Goal: Task Accomplishment & Management: Manage account settings

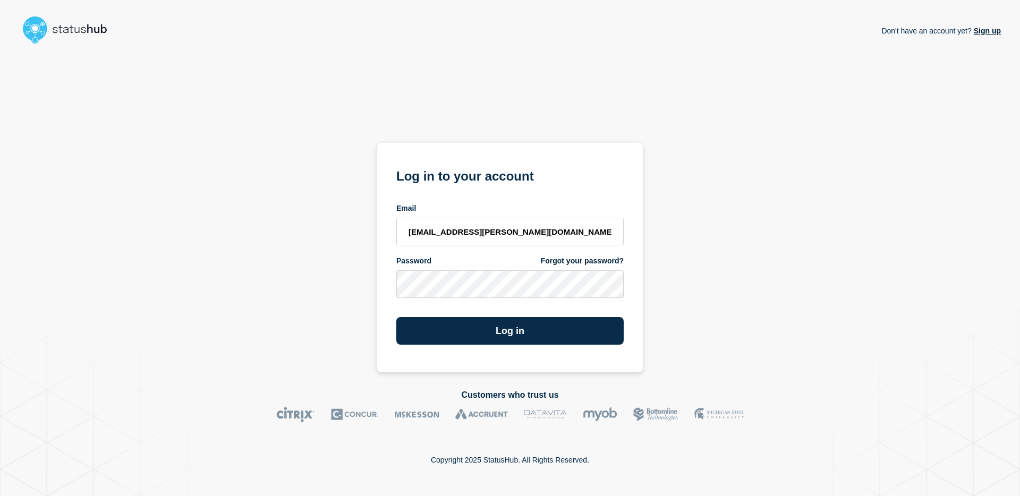
click at [397, 317] on button "Log in" at bounding box center [510, 331] width 227 height 28
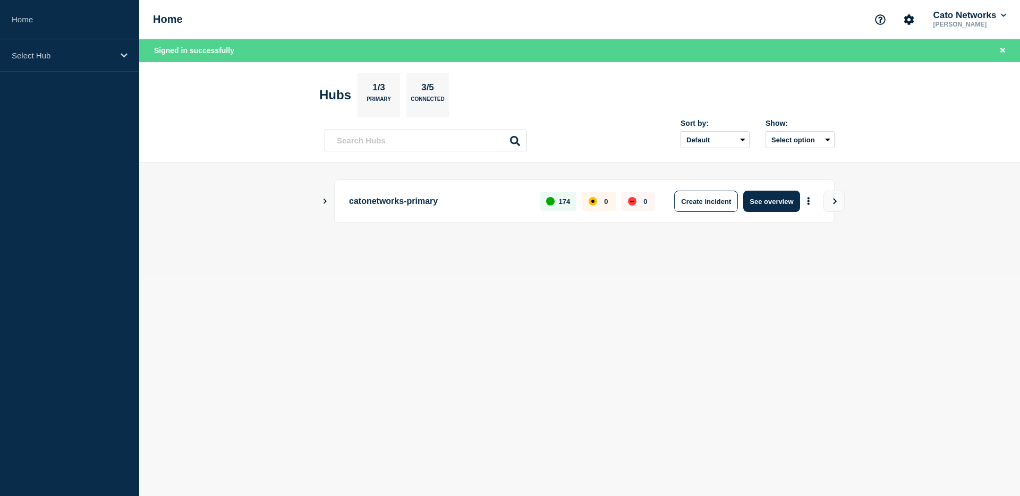
click at [394, 203] on p "catonetworks-primary" at bounding box center [438, 201] width 179 height 21
click at [330, 202] on div "catonetworks-primary 174 0 0 Create incident See overview" at bounding box center [580, 202] width 510 height 44
click at [325, 202] on icon "Show Connected Hubs" at bounding box center [325, 201] width 3 height 5
click at [325, 201] on icon "Show Connected Hubs" at bounding box center [325, 201] width 5 height 3
click at [325, 203] on icon "Show Connected Hubs" at bounding box center [325, 200] width 7 height 5
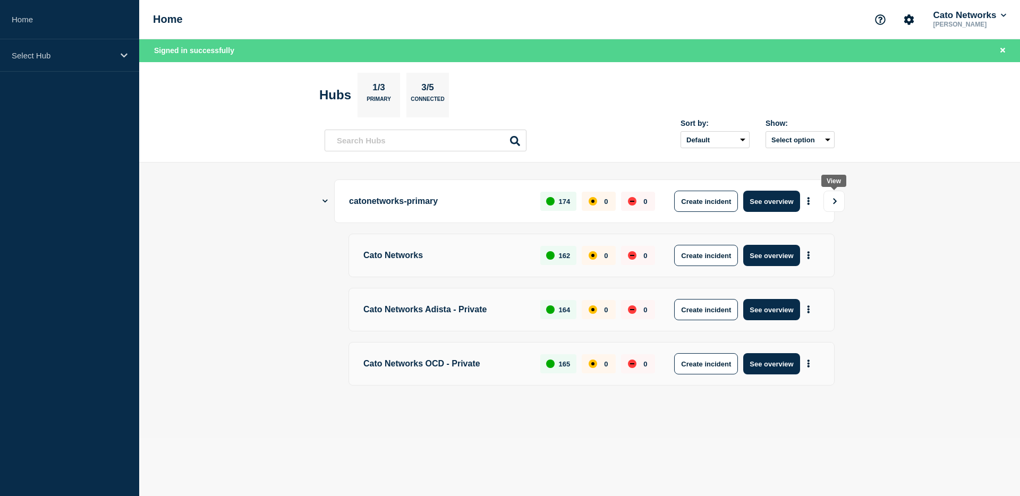
click at [840, 199] on button "View" at bounding box center [834, 201] width 21 height 21
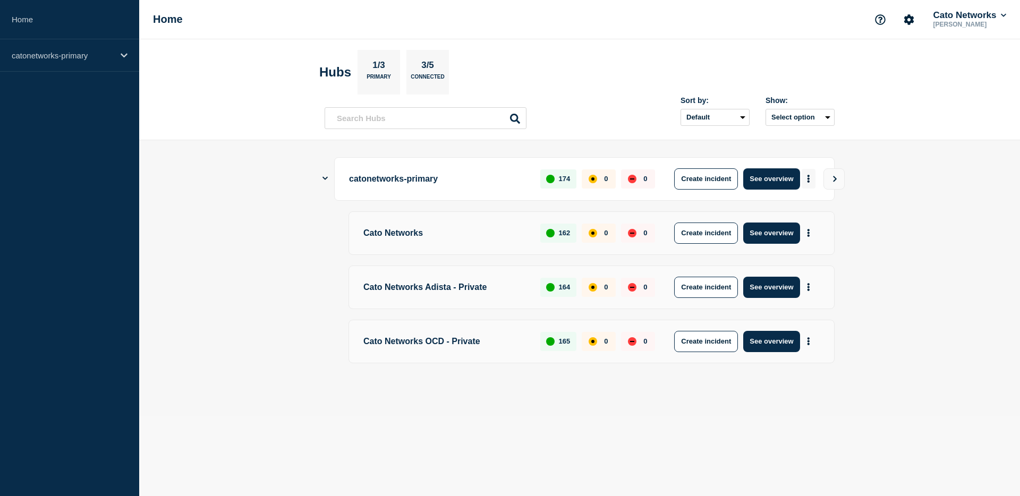
click at [812, 180] on button "More actions" at bounding box center [809, 179] width 14 height 20
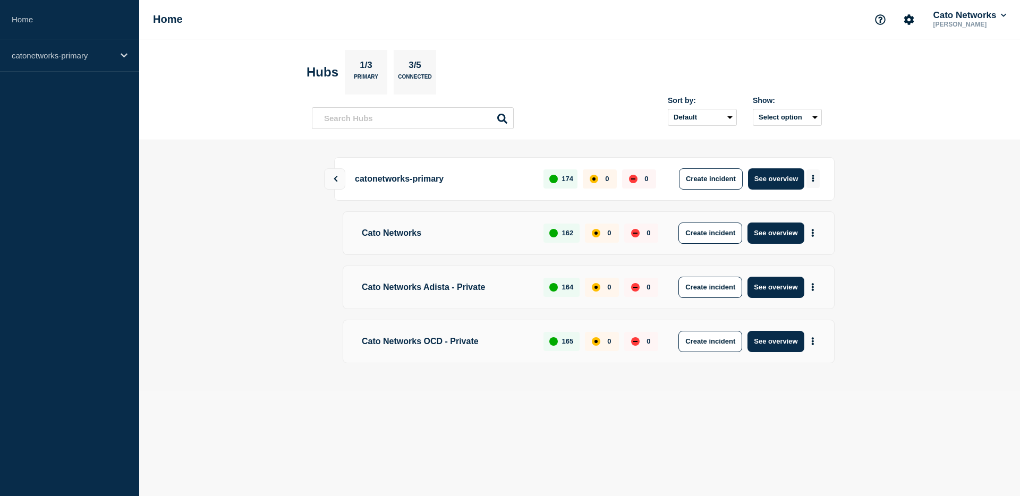
click at [813, 180] on icon "More actions" at bounding box center [814, 178] width 2 height 7
click at [817, 212] on button "Create maintenance" at bounding box center [809, 211] width 72 height 9
click at [815, 213] on button "Create maintenance" at bounding box center [809, 211] width 72 height 9
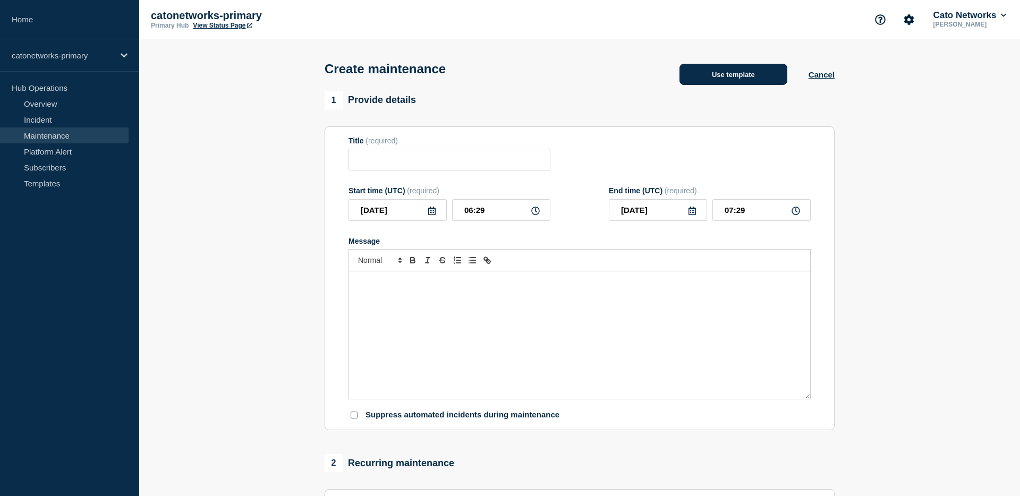
click at [719, 76] on button "Use template" at bounding box center [734, 74] width 108 height 21
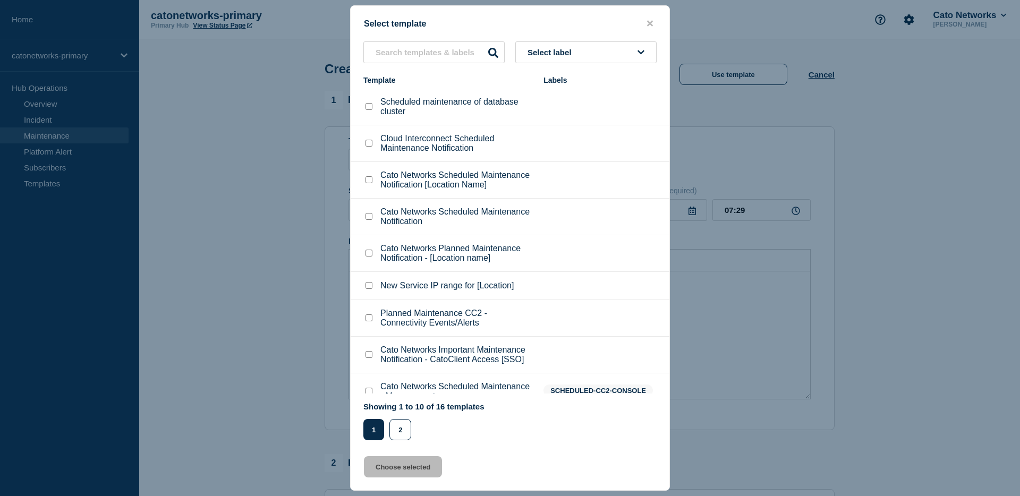
click at [372, 183] on checkbox"] "Cato Networks Scheduled Maintenance Notification [Location Name] checkbox" at bounding box center [369, 179] width 7 height 7
checkbox checkbox"] "true"
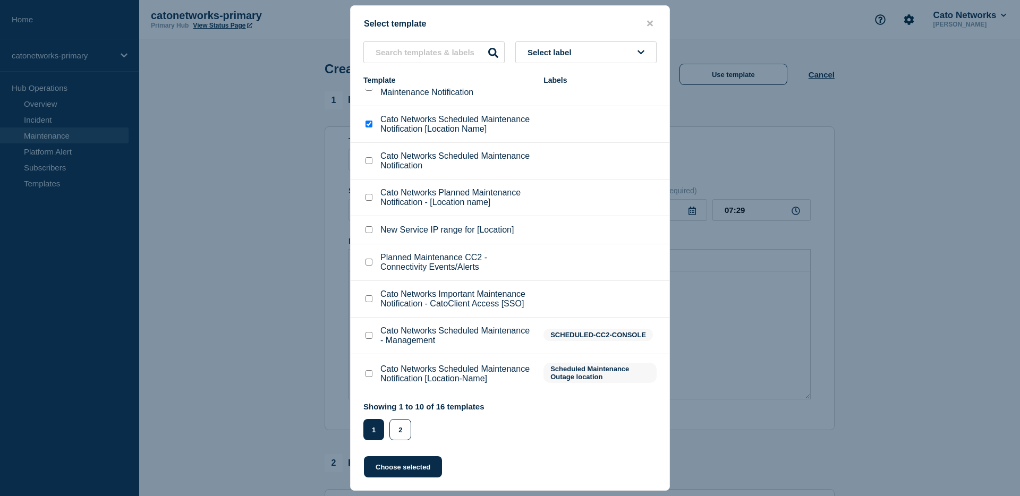
scroll to position [115, 0]
click at [399, 438] on button "2" at bounding box center [401, 429] width 22 height 21
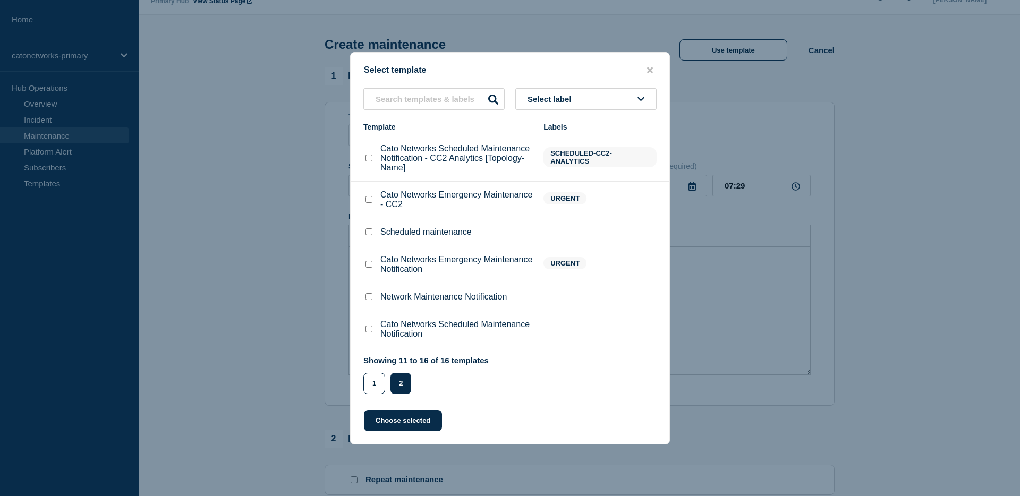
scroll to position [29, 0]
click at [413, 432] on button "Choose selected" at bounding box center [403, 420] width 78 height 21
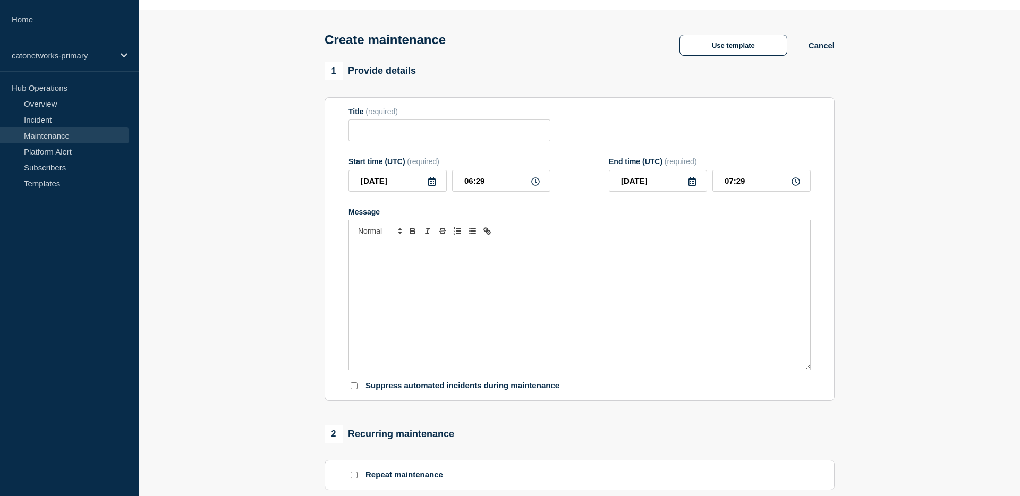
type input "Cato Networks Scheduled Maintenance Notification [Location Name]"
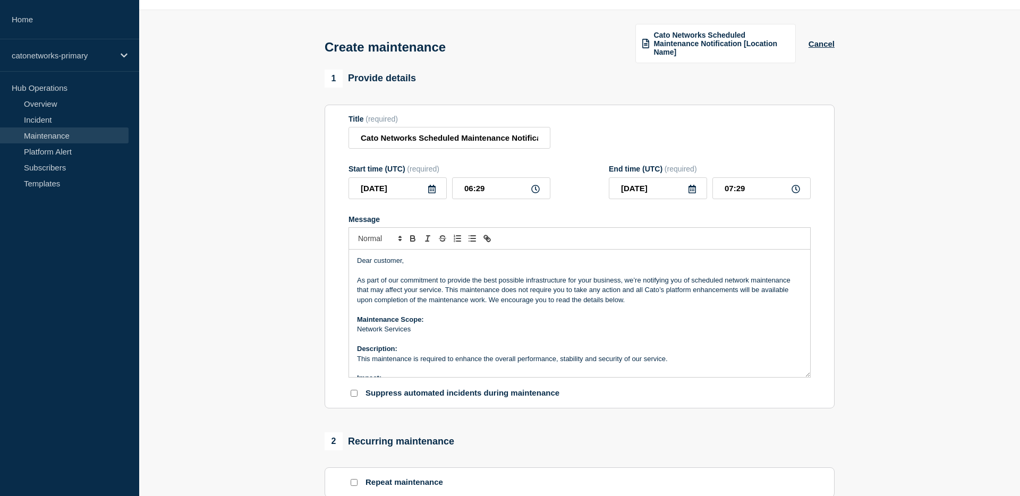
scroll to position [39, 0]
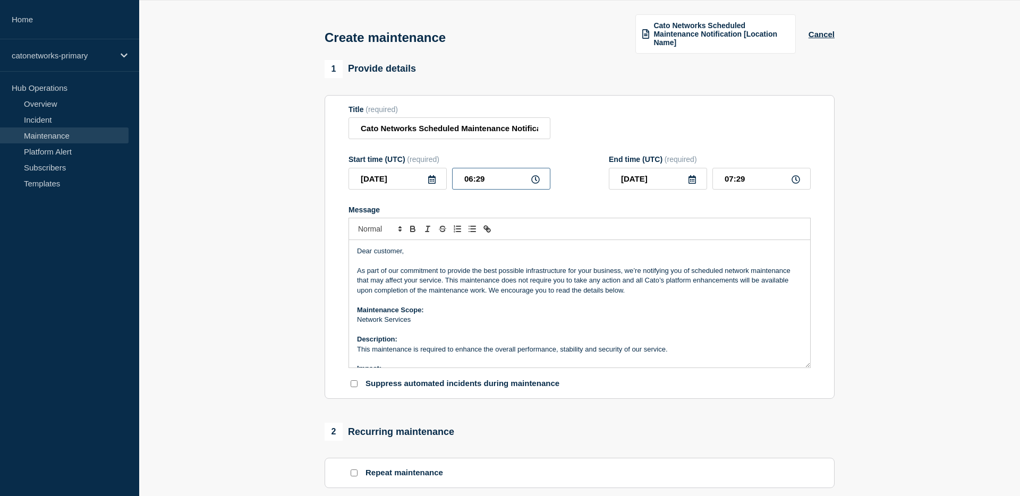
click at [474, 190] on input "06:29" at bounding box center [501, 179] width 98 height 22
type input "04:29"
type input "05:29"
type input "16:29"
type input "17:29"
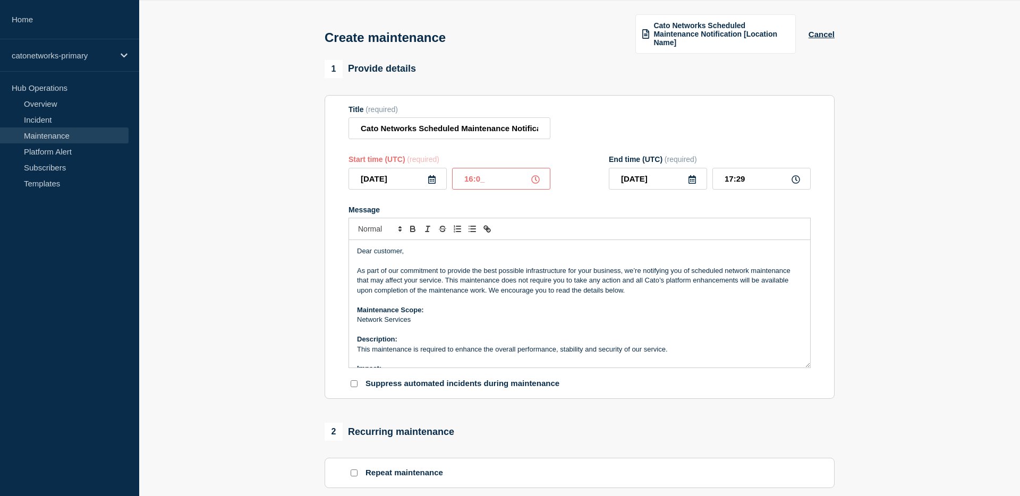
type input "16:00"
click at [732, 184] on input "17:00" at bounding box center [762, 179] width 98 height 22
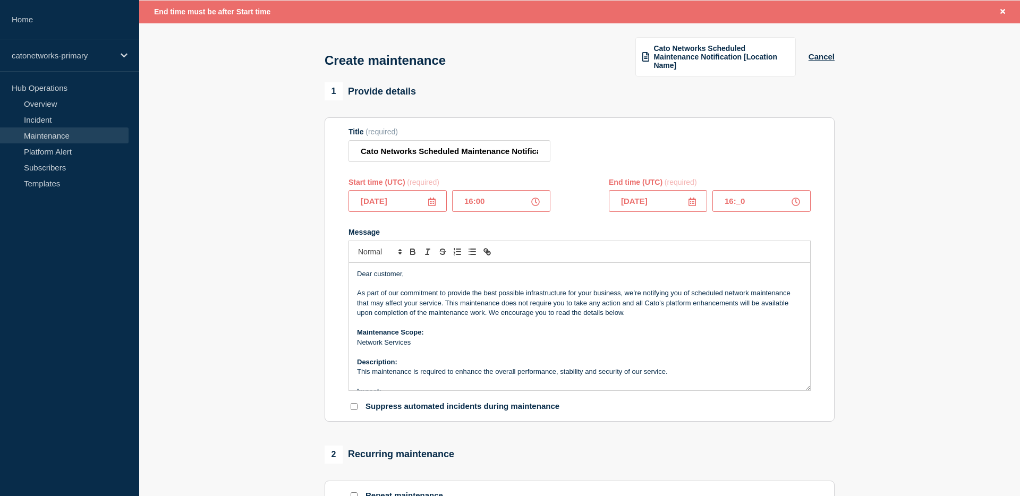
type input "16:30"
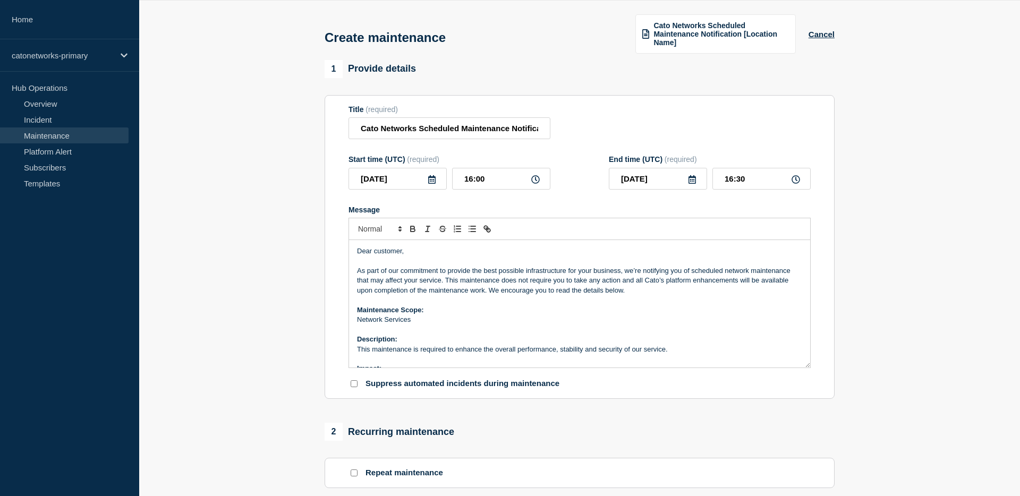
click at [790, 114] on div "Title (required) Cato Networks Scheduled Maintenance Notification [Location Nam…" at bounding box center [580, 122] width 462 height 35
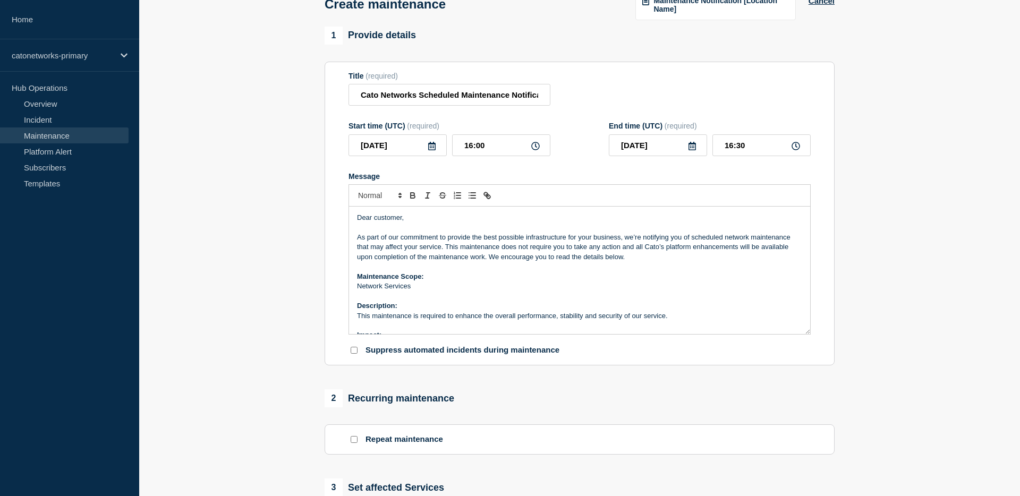
scroll to position [75, 0]
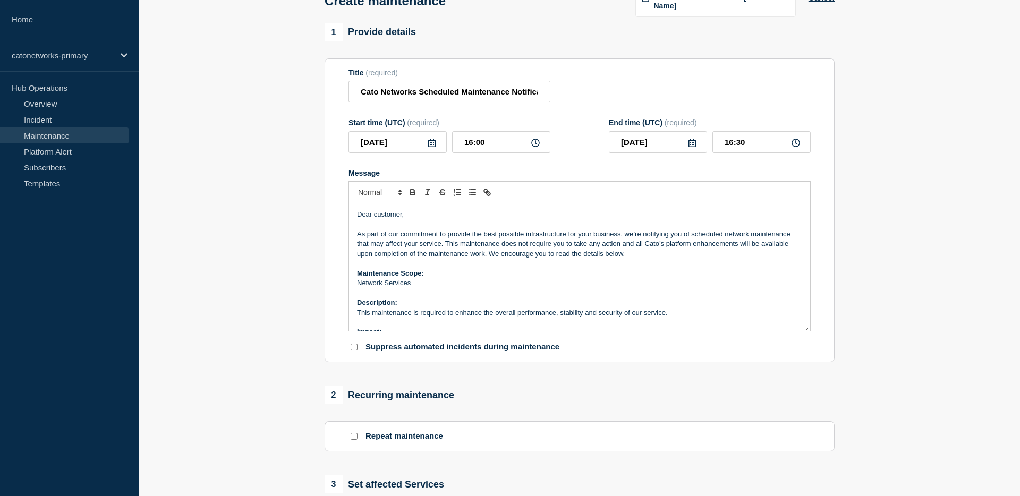
click at [437, 255] on p "As part of our commitment to provide the best possible infrastructure for your …" at bounding box center [579, 244] width 445 height 29
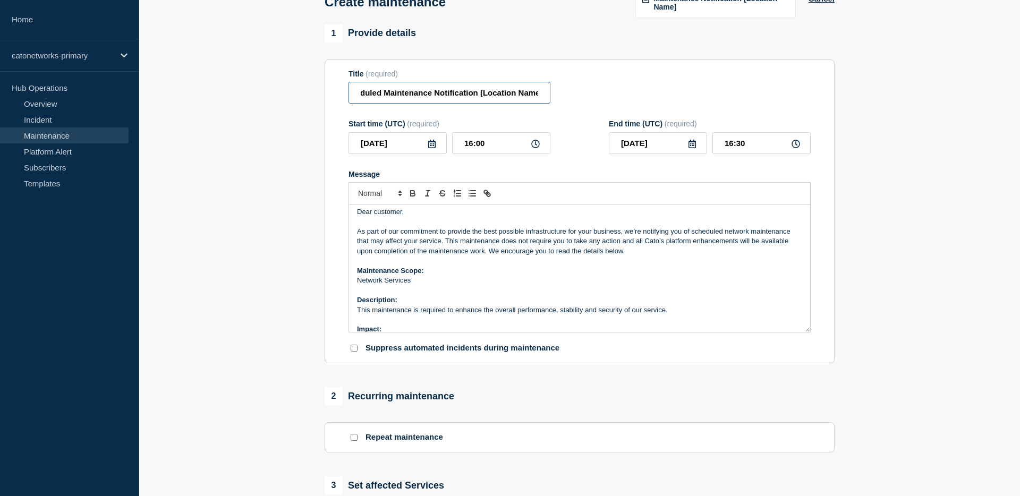
scroll to position [0, 79]
drag, startPoint x: 537, startPoint y: 99, endPoint x: 479, endPoint y: 100, distance: 57.4
click at [479, 100] on input "Cato Networks Scheduled Maintenance Notification [Location Name]" at bounding box center [450, 93] width 202 height 22
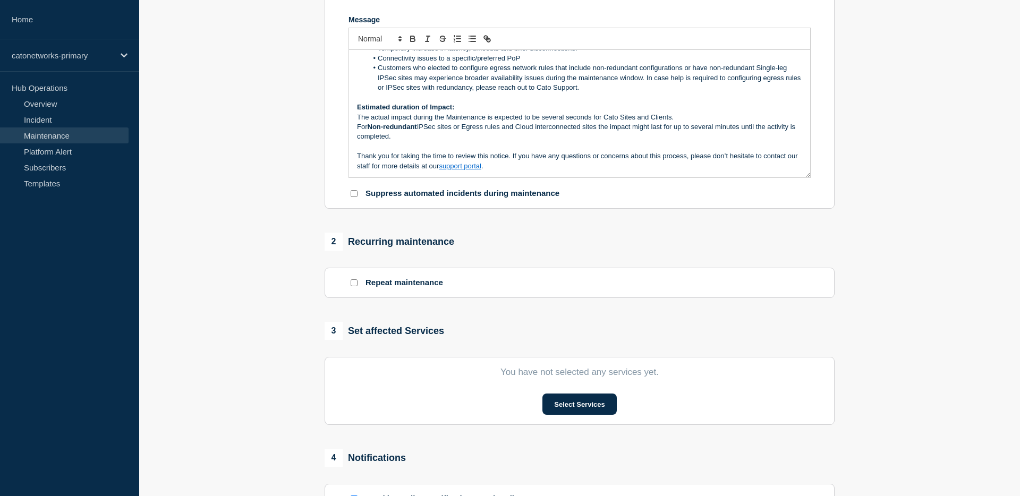
scroll to position [258, 0]
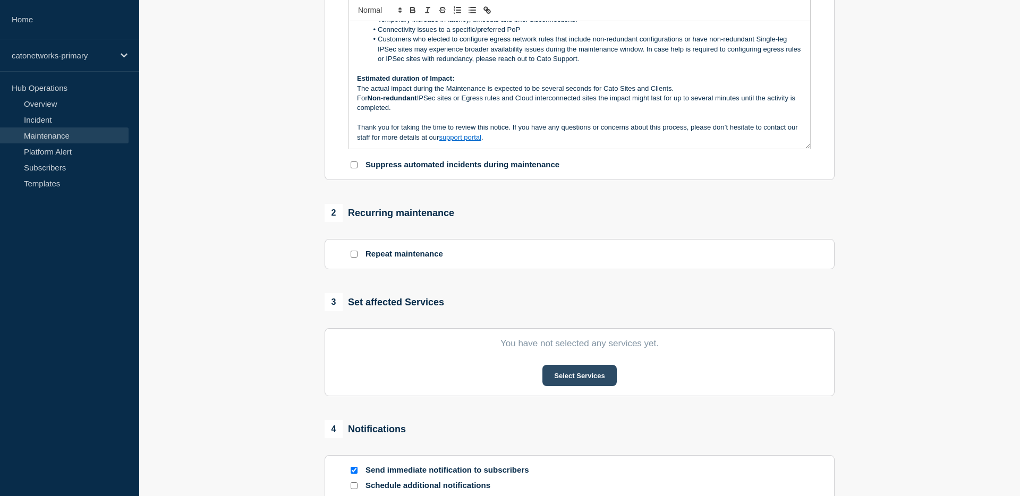
type input "Cato Networks Scheduled Maintenance Notification [[GEOGRAPHIC_DATA]]"
click at [579, 386] on button "Select Services" at bounding box center [580, 375] width 74 height 21
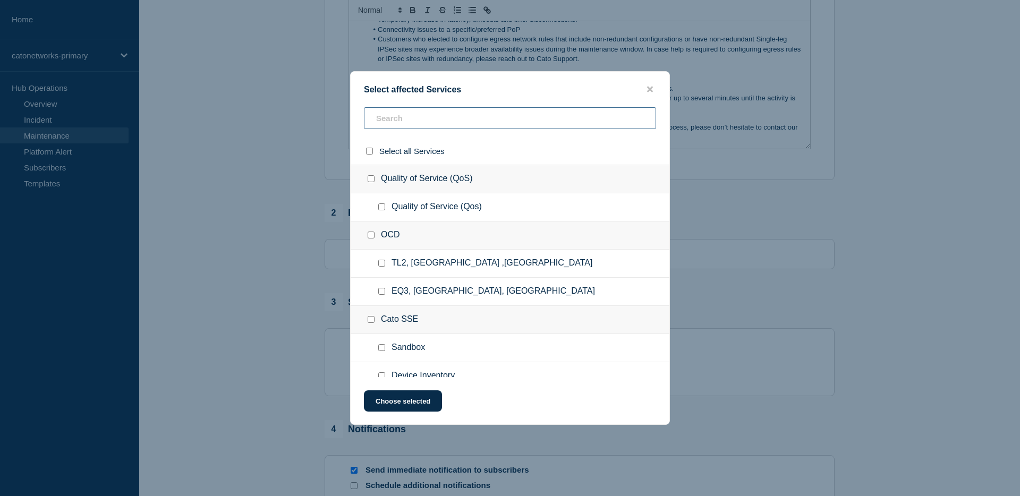
click at [432, 121] on input "text" at bounding box center [510, 118] width 292 height 22
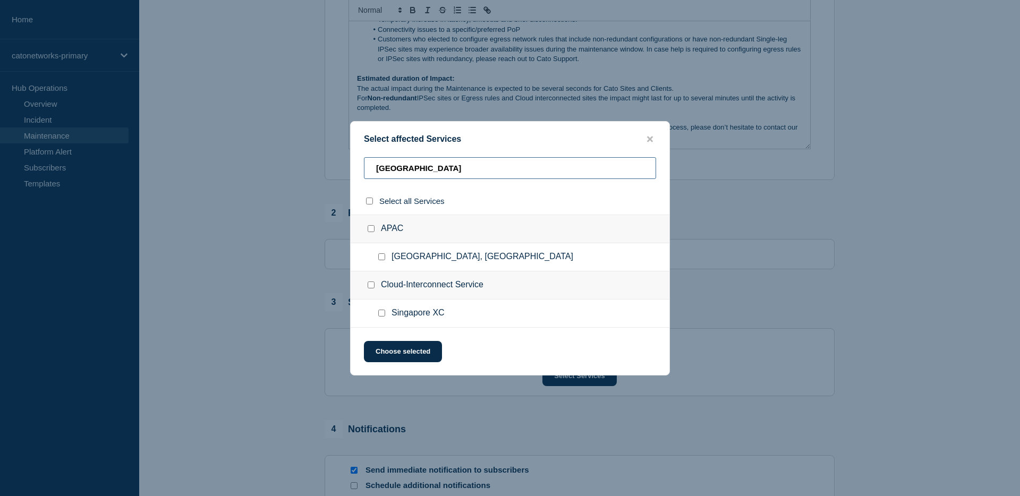
type input "[GEOGRAPHIC_DATA]"
click at [382, 258] on input "Singapore, Singapore checkbox" at bounding box center [381, 257] width 7 height 7
checkbox input "true"
click at [388, 362] on button "Choose selected" at bounding box center [403, 351] width 78 height 21
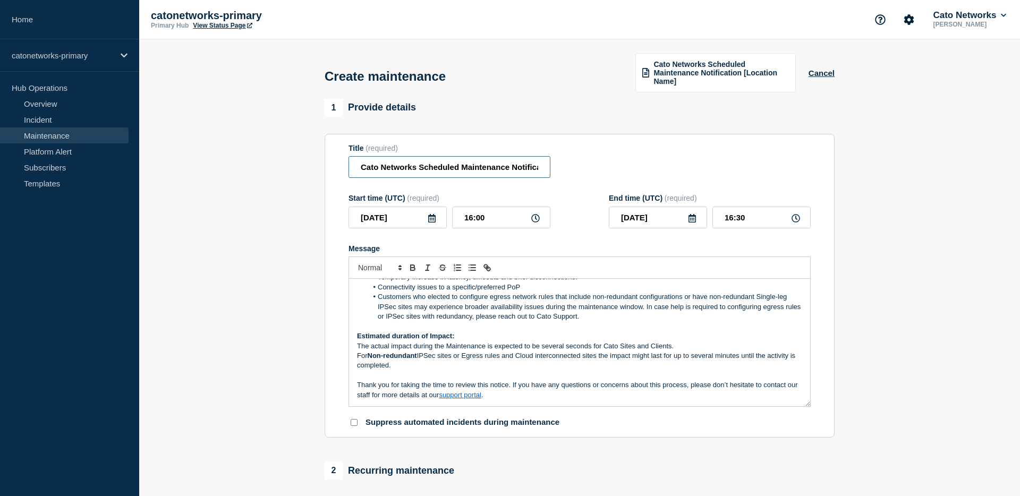
click at [490, 173] on input "Cato Networks Scheduled Maintenance Notification [[GEOGRAPHIC_DATA]]" at bounding box center [450, 167] width 202 height 22
click at [536, 176] on input "Cato Networks Scheduled Maintenance Notification [[GEOGRAPHIC_DATA]]" at bounding box center [450, 167] width 202 height 22
type input "Cato Networks Scheduled Maintenance Notification [[GEOGRAPHIC_DATA], [GEOGRAPHI…"
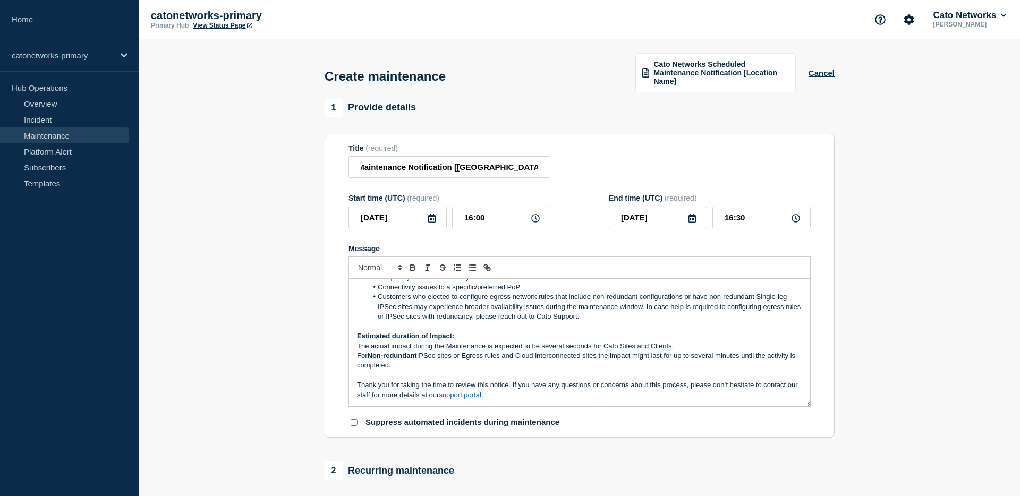
click at [595, 174] on div "Title (required) Cato Networks Scheduled Maintenance Notification [[GEOGRAPHIC_…" at bounding box center [580, 161] width 462 height 35
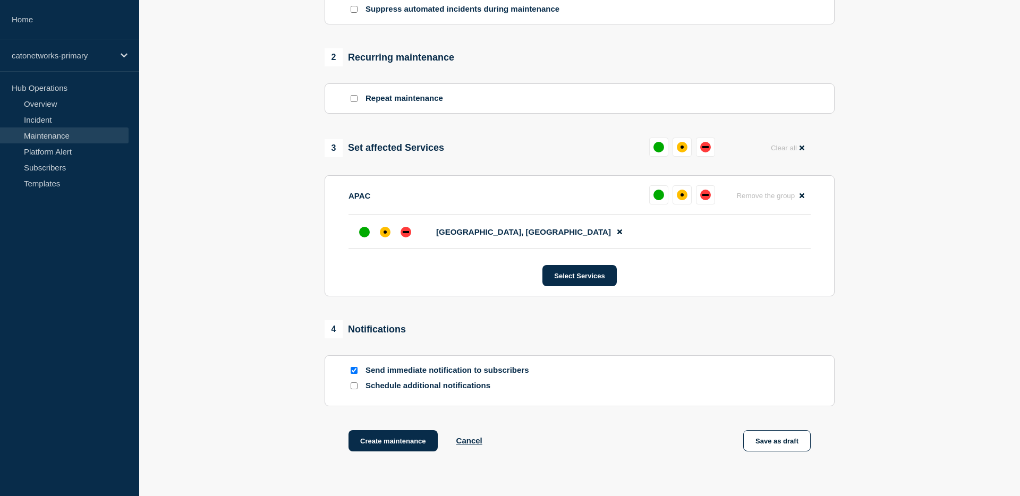
scroll to position [416, 0]
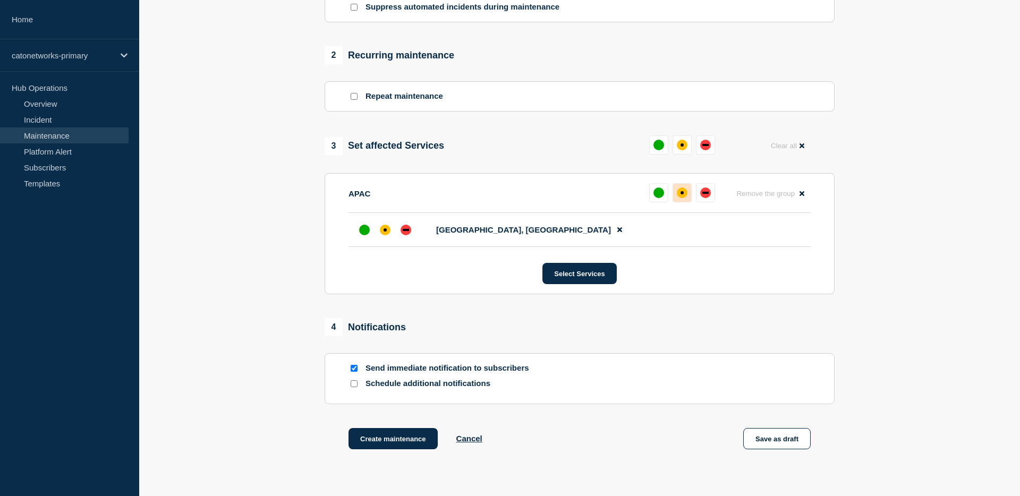
click at [690, 203] on button at bounding box center [682, 192] width 19 height 19
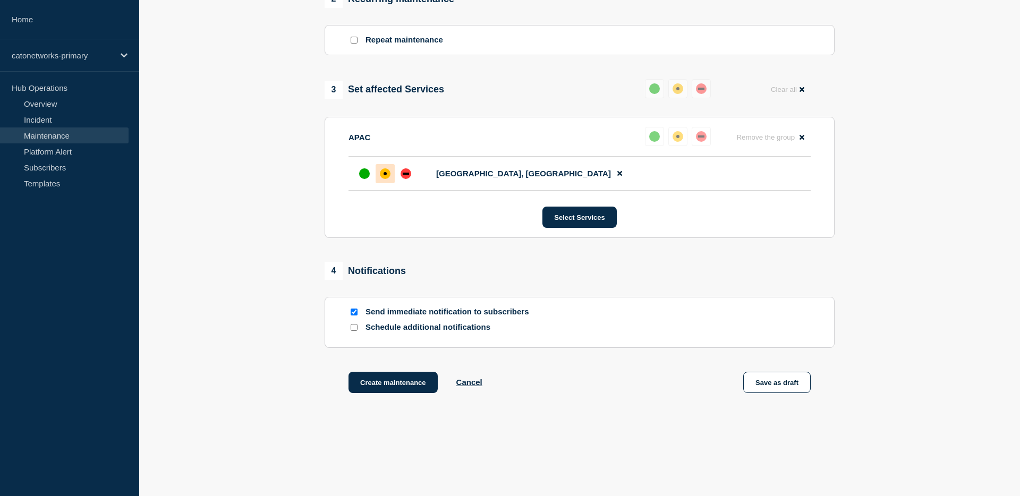
scroll to position [475, 0]
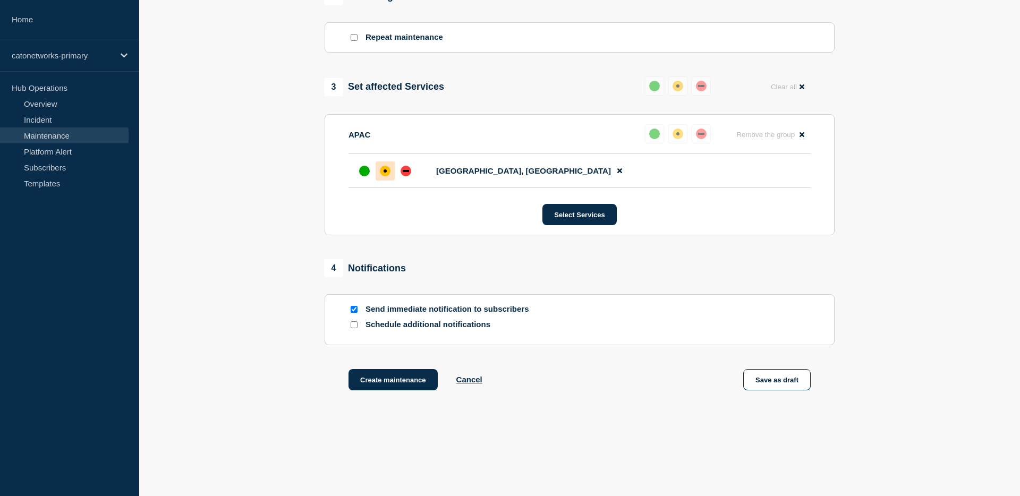
click at [352, 313] on input "Send immediate notification to subscribers" at bounding box center [354, 309] width 7 height 7
checkbox input "false"
click at [485, 277] on div "4 Notifications" at bounding box center [580, 268] width 510 height 18
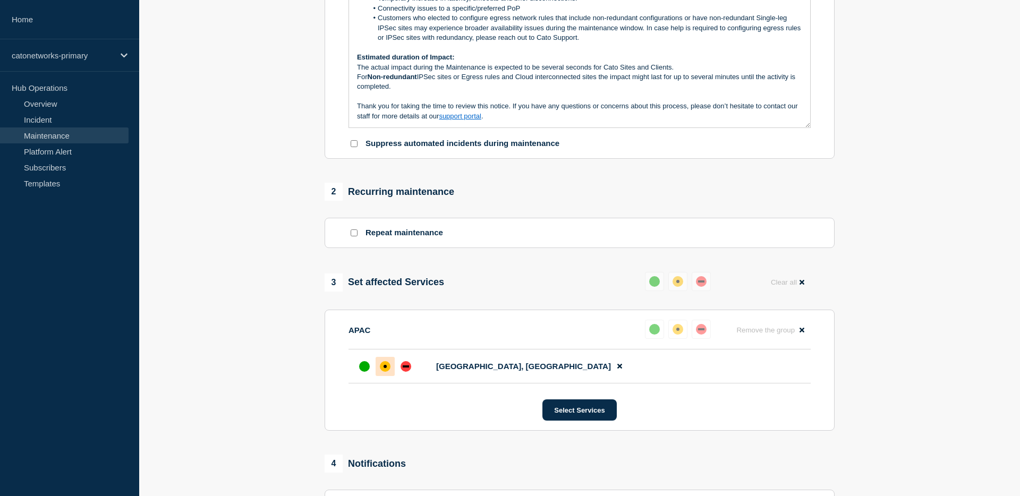
scroll to position [514, 0]
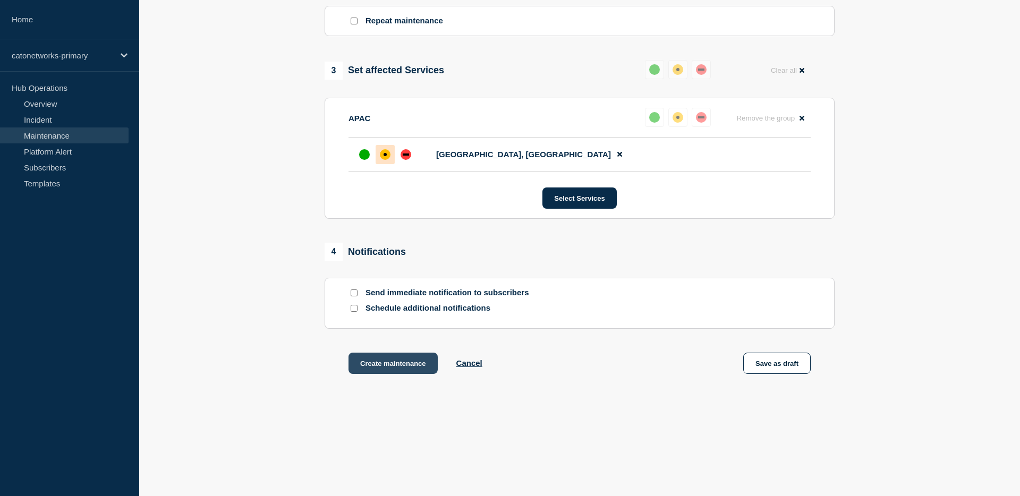
click at [411, 366] on button "Create maintenance" at bounding box center [393, 363] width 89 height 21
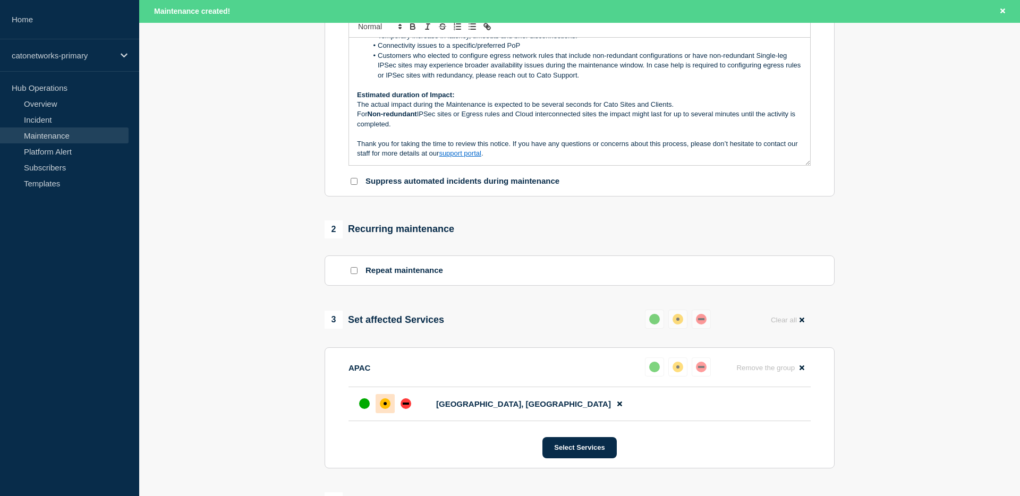
scroll to position [0, 0]
